Goal: Find specific page/section: Find specific page/section

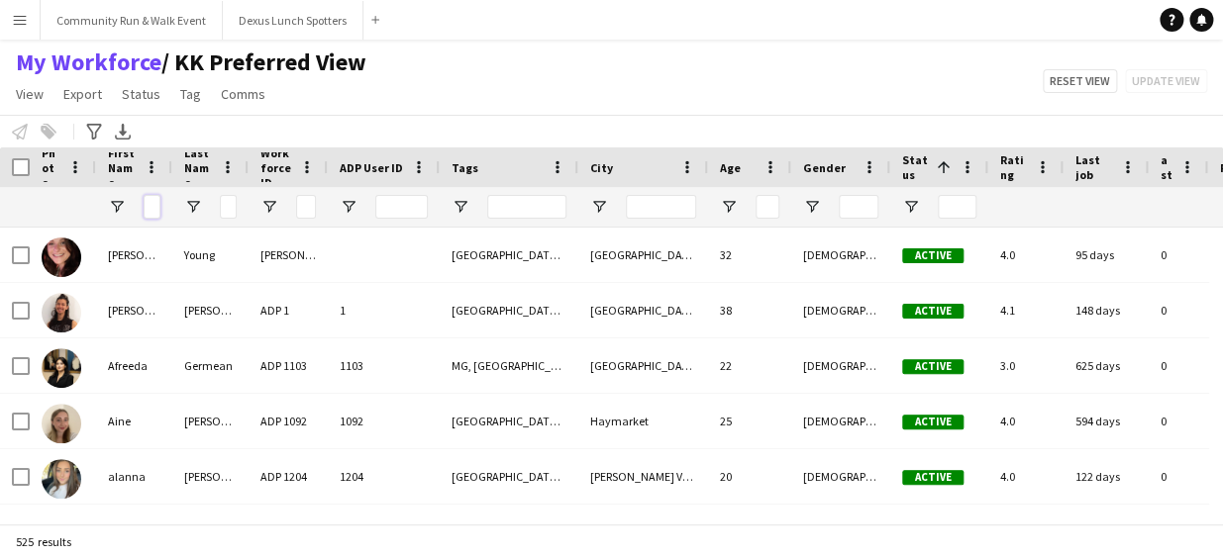
click at [150, 208] on input "First Name Filter Input" at bounding box center [152, 207] width 17 height 24
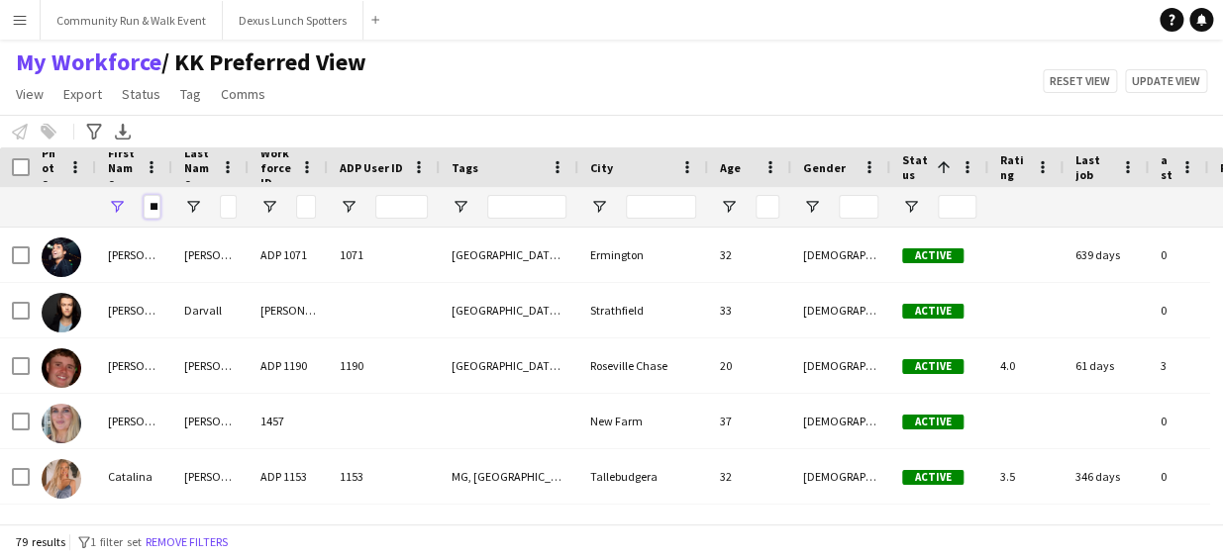
scroll to position [0, 10]
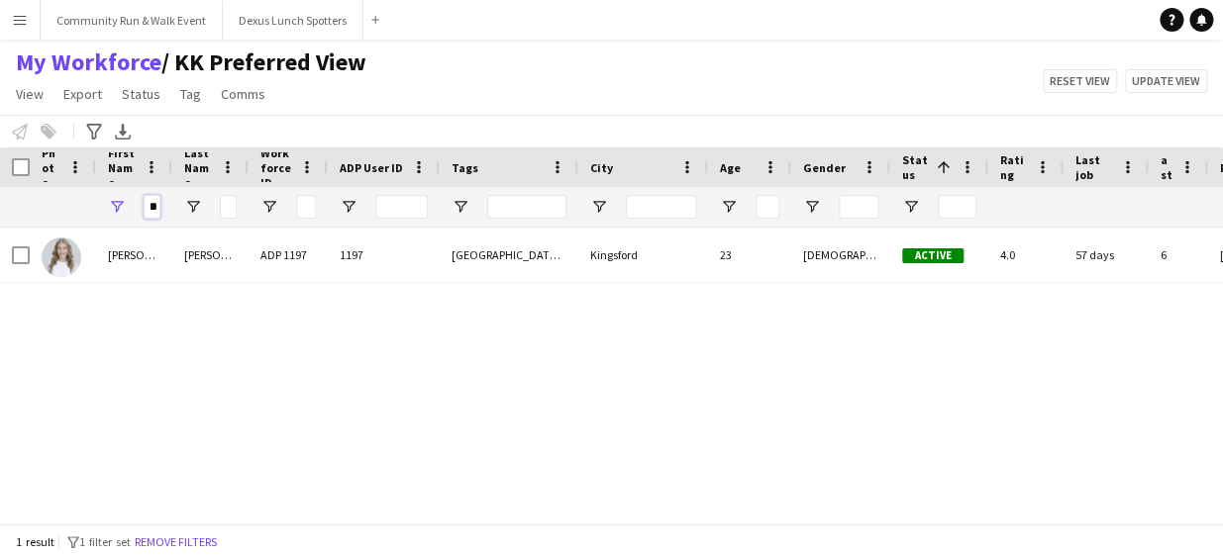
type input "***"
drag, startPoint x: 147, startPoint y: 211, endPoint x: 202, endPoint y: 213, distance: 55.5
click at [202, 213] on div "***" at bounding box center [798, 207] width 1597 height 40
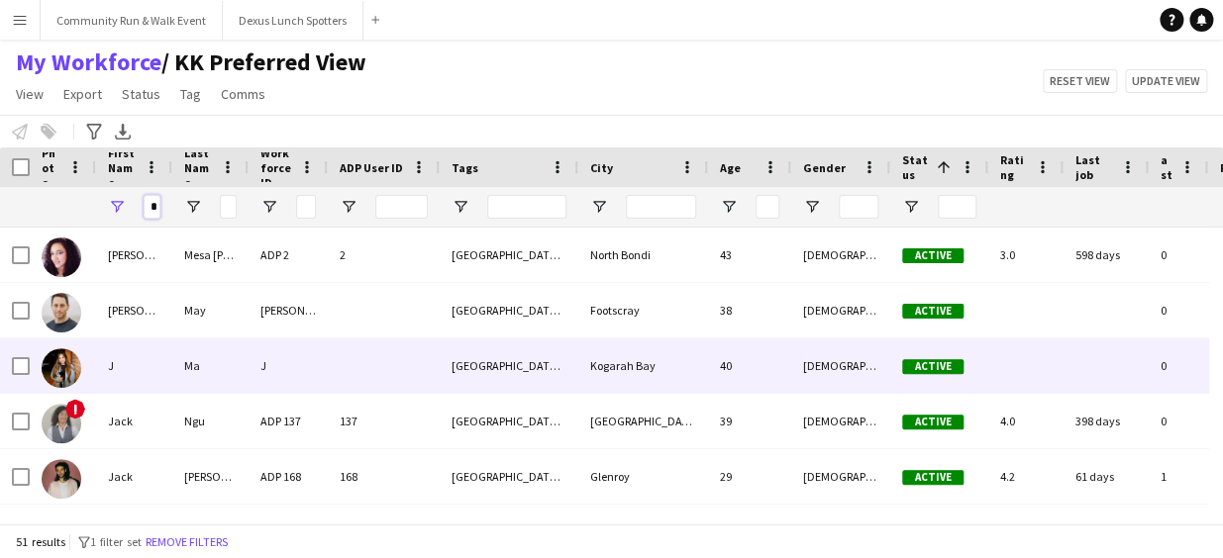
type input "*"
click at [55, 376] on img at bounding box center [62, 368] width 40 height 40
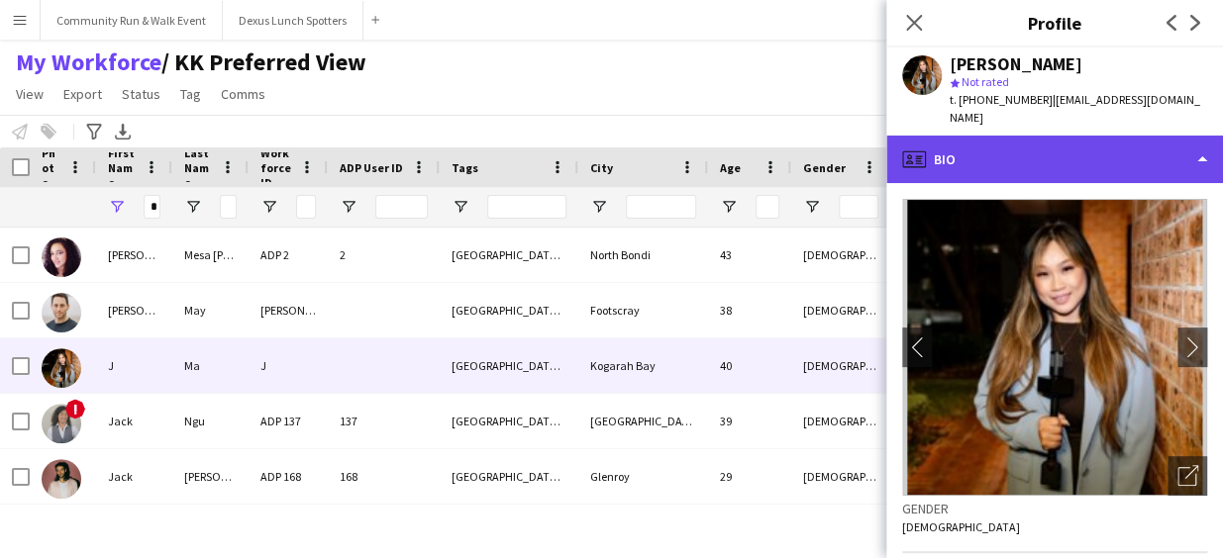
click at [1129, 145] on div "profile Bio" at bounding box center [1054, 160] width 337 height 48
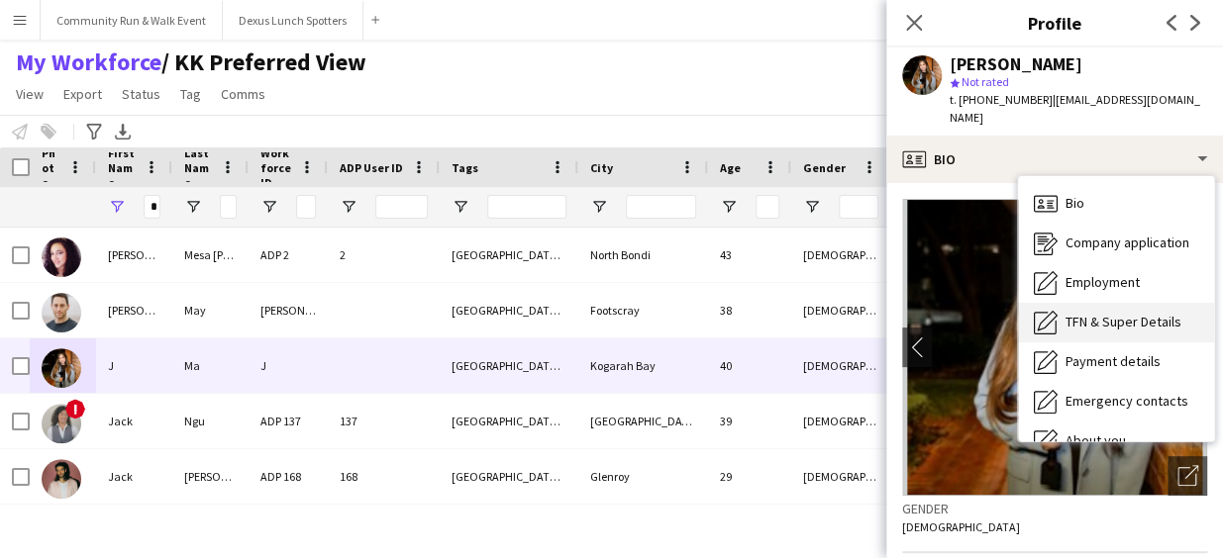
click at [1116, 313] on span "TFN & Super Details" at bounding box center [1123, 322] width 116 height 18
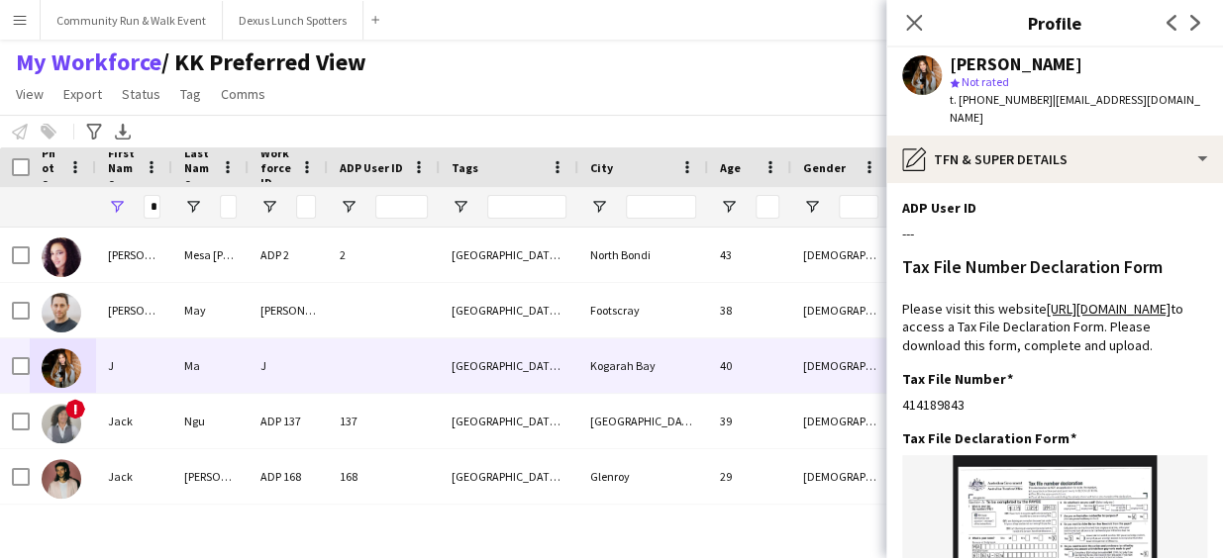
scroll to position [305, 0]
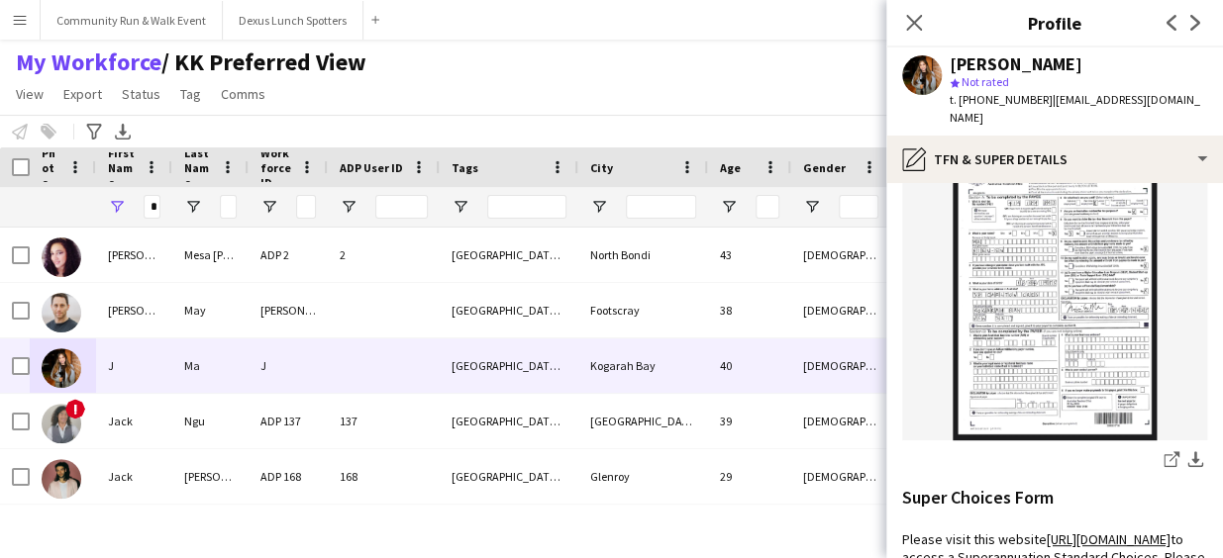
click at [1086, 259] on img at bounding box center [1054, 295] width 305 height 290
click at [1163, 467] on icon "share-external-link-1" at bounding box center [1171, 459] width 16 height 16
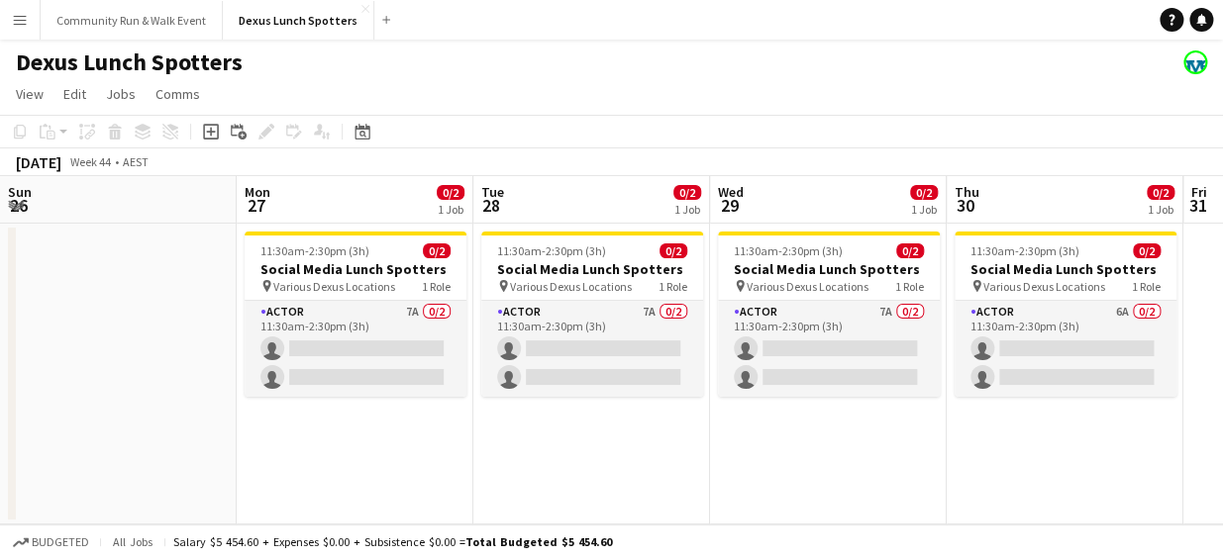
scroll to position [0, 628]
